Goal: Information Seeking & Learning: Learn about a topic

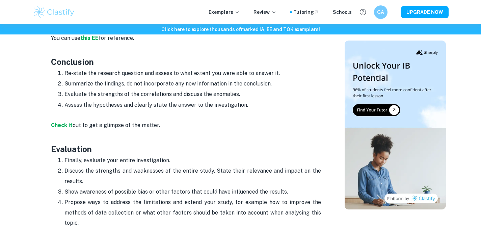
scroll to position [1097, 0]
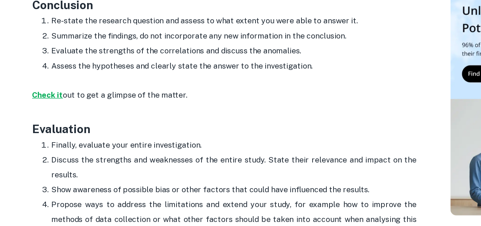
click at [59, 125] on strong "Check it" at bounding box center [62, 125] width 22 height 6
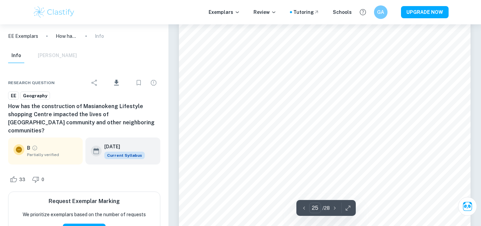
scroll to position [9399, 0]
type input "24"
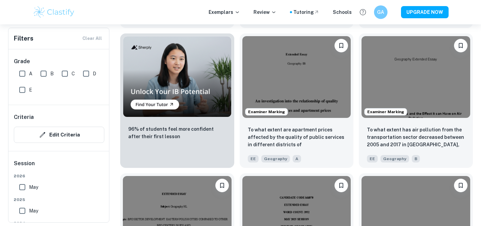
scroll to position [493, 0]
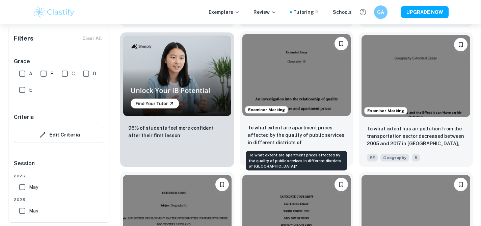
click at [266, 141] on p "To what extent are apartment prices affected by the quality of public services …" at bounding box center [297, 135] width 98 height 23
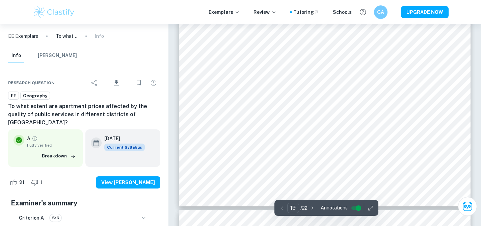
scroll to position [7919, 0]
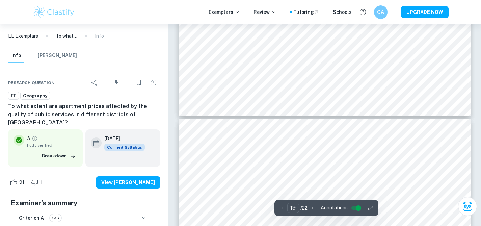
type input "20"
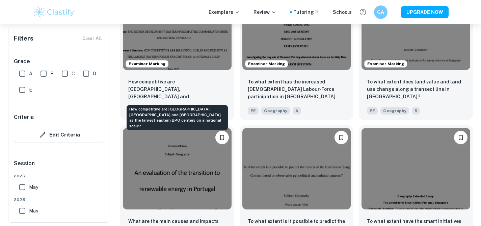
scroll to position [680, 0]
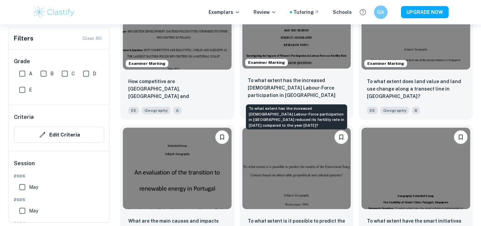
click at [250, 95] on p "To what extent has the increased Female Labour-Force participation in Rachuonyo…" at bounding box center [297, 88] width 98 height 23
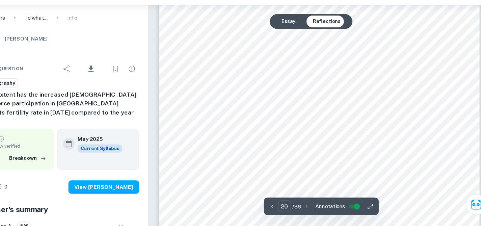
scroll to position [8183, 0]
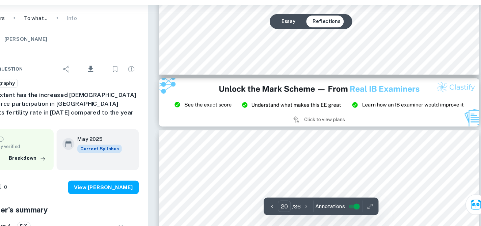
type input "21"
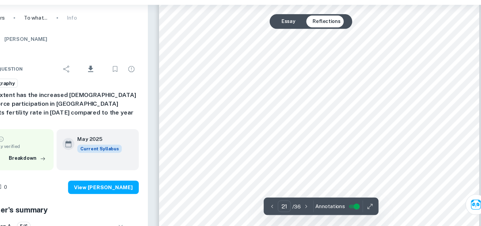
scroll to position [8601, 0]
